Goal: Task Accomplishment & Management: Use online tool/utility

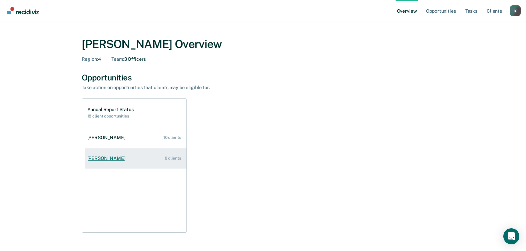
click at [124, 158] on div "[PERSON_NAME]" at bounding box center [107, 158] width 41 height 6
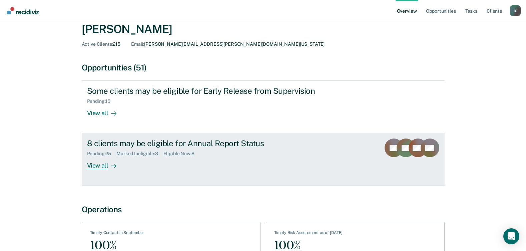
scroll to position [67, 0]
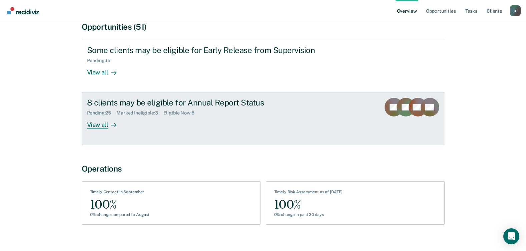
click at [101, 125] on div "View all" at bounding box center [105, 122] width 37 height 13
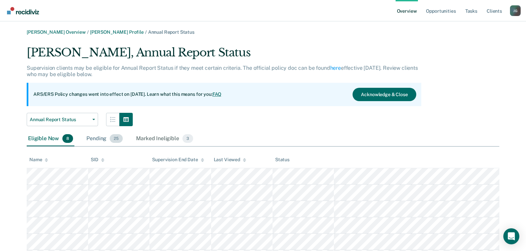
click at [119, 137] on span "25" at bounding box center [116, 138] width 13 height 9
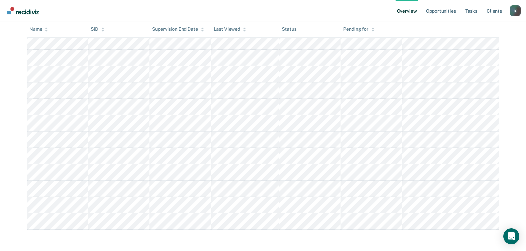
scroll to position [357, 0]
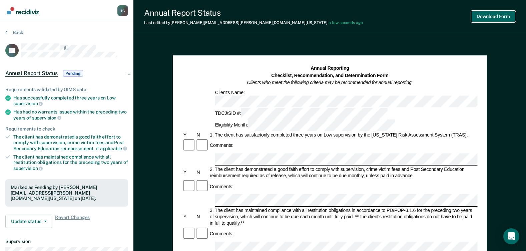
click at [500, 17] on button "Download Form" at bounding box center [493, 16] width 44 height 11
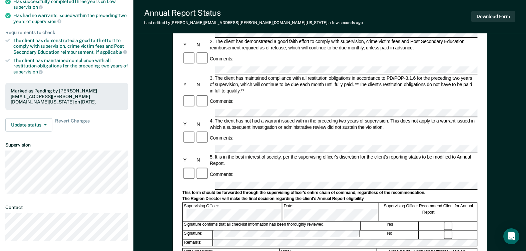
scroll to position [100, 0]
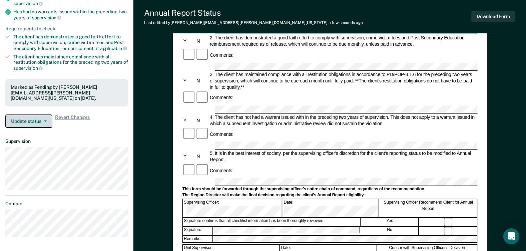
click at [42, 120] on span "button" at bounding box center [43, 120] width 5 height 1
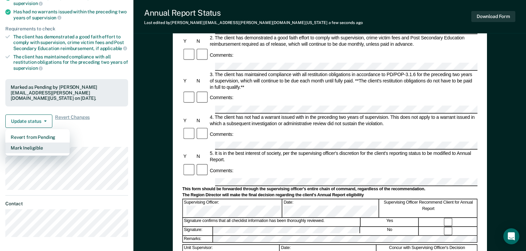
click at [32, 142] on button "Mark Ineligible" at bounding box center [37, 147] width 64 height 11
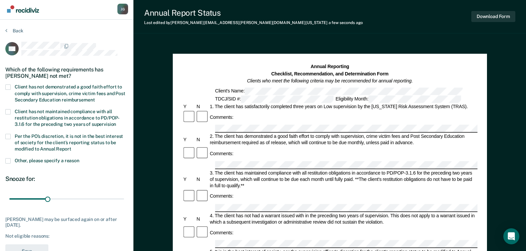
scroll to position [0, 0]
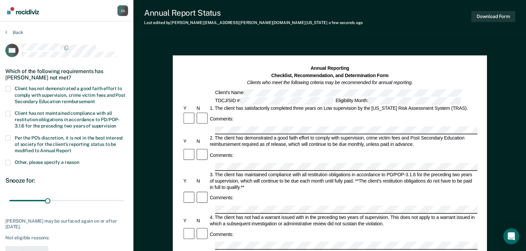
click at [7, 137] on span at bounding box center [7, 137] width 5 height 5
click at [71, 148] on input "Per the PO’s discretion, it is not in the best interest of society for the clie…" at bounding box center [71, 148] width 0 height 0
click at [8, 162] on span at bounding box center [7, 162] width 5 height 5
click at [79, 160] on input "Other, please specify a reason" at bounding box center [79, 160] width 0 height 0
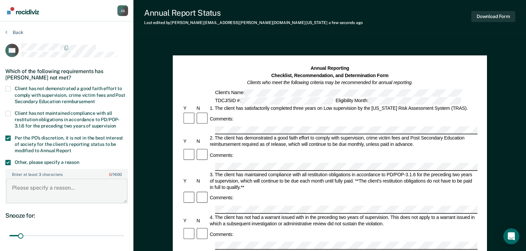
click at [50, 189] on textarea "Enter at least 3 characters 0 / 1600" at bounding box center [66, 190] width 121 height 25
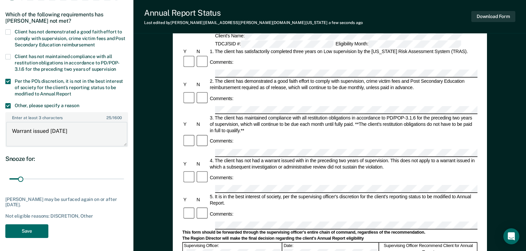
scroll to position [100, 0]
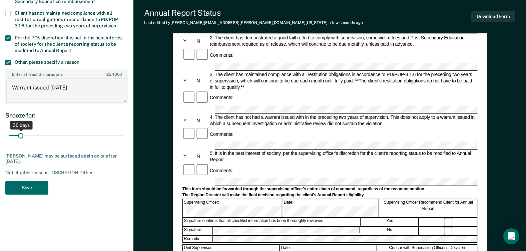
type textarea "Warrant issued [DATE]"
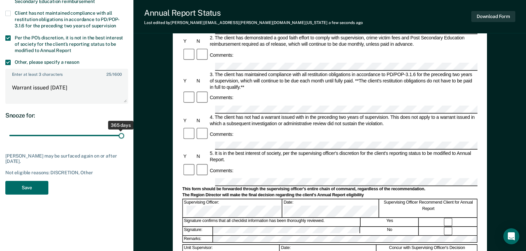
drag, startPoint x: 20, startPoint y: 134, endPoint x: 138, endPoint y: 145, distance: 118.2
type input "365"
click at [124, 141] on input "range" at bounding box center [66, 136] width 115 height 12
click at [38, 190] on button "Save" at bounding box center [26, 188] width 43 height 14
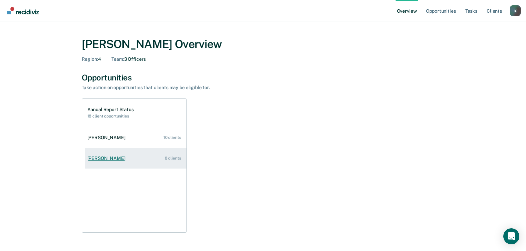
click at [115, 157] on div "[PERSON_NAME]" at bounding box center [107, 158] width 41 height 6
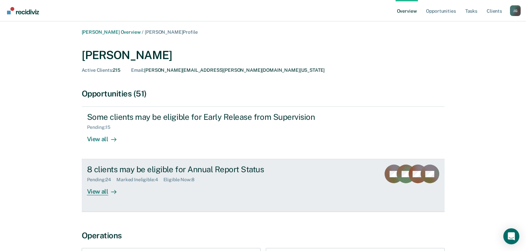
click at [104, 193] on div "View all" at bounding box center [105, 188] width 37 height 13
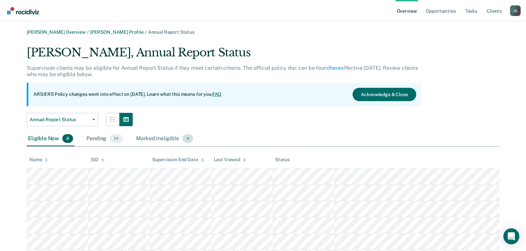
click at [175, 142] on div "Marked Ineligible 4" at bounding box center [165, 138] width 60 height 15
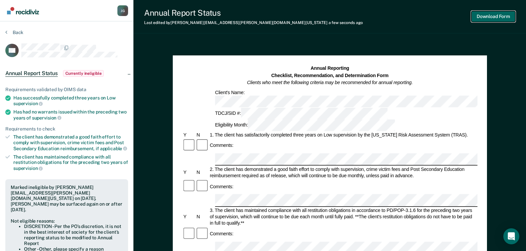
click at [499, 21] on button "Download Form" at bounding box center [493, 16] width 44 height 11
